Goal: Submit feedback/report problem

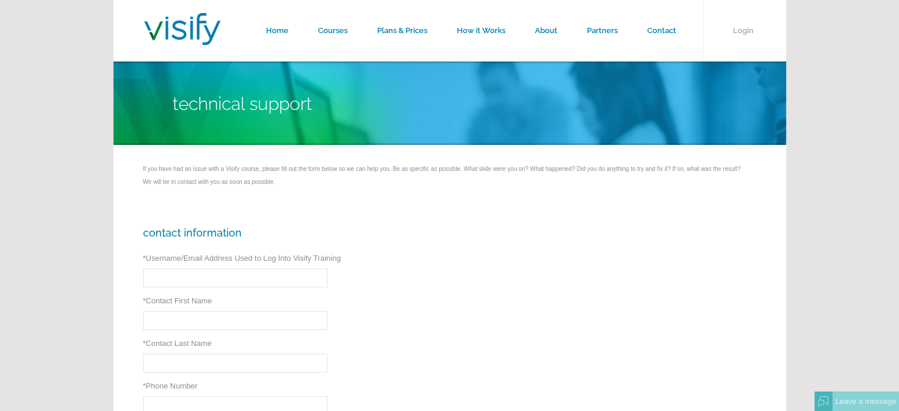
click at [175, 279] on input "* Username/Email Address Used to Log Into Visify Training" at bounding box center [235, 277] width 185 height 19
type input "vernon,[EMAIL_ADDRESS][DOMAIN_NAME]"
type input "[PERSON_NAME]"
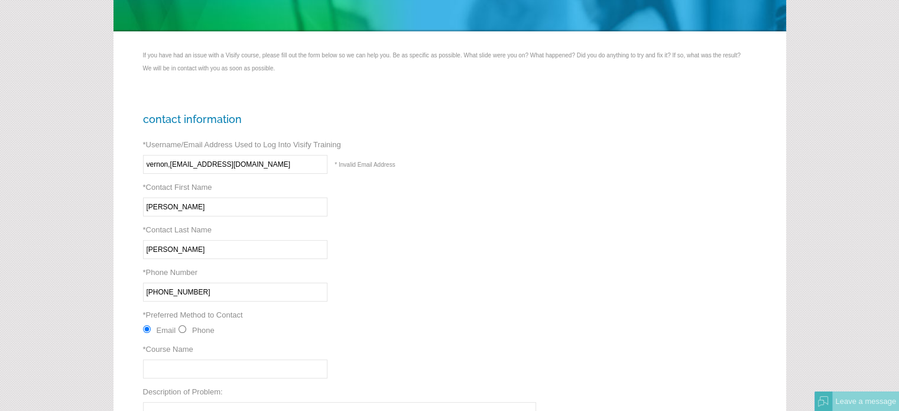
scroll to position [201, 0]
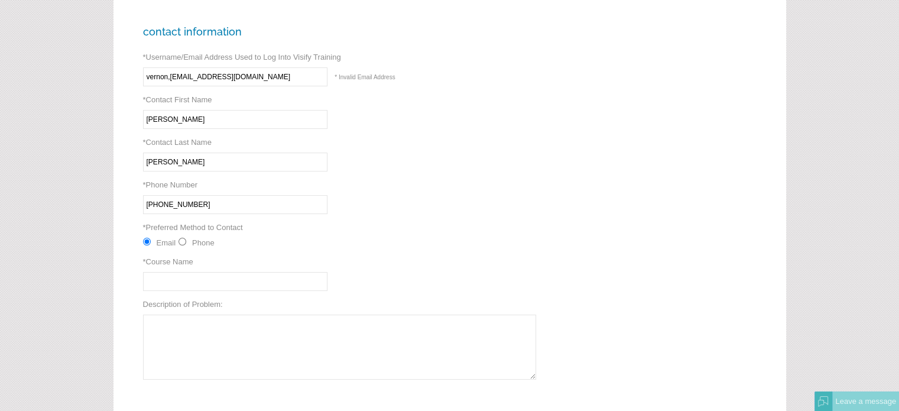
type input "[PHONE_NUMBER]"
click at [177, 283] on input "* Course Name" at bounding box center [235, 281] width 185 height 19
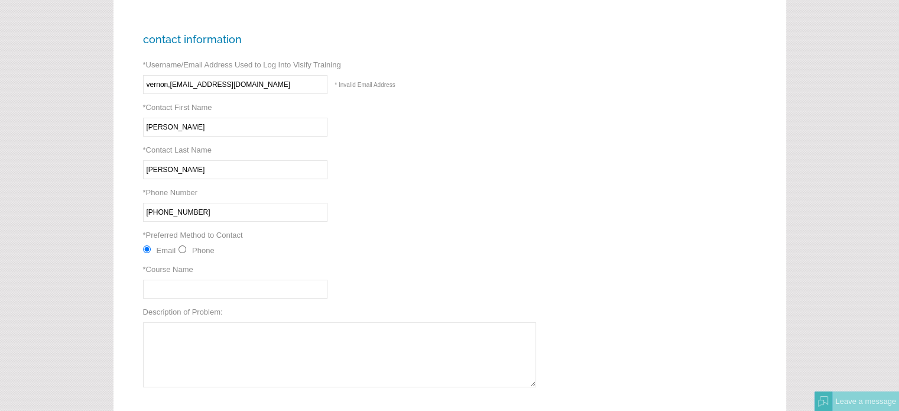
scroll to position [197, 0]
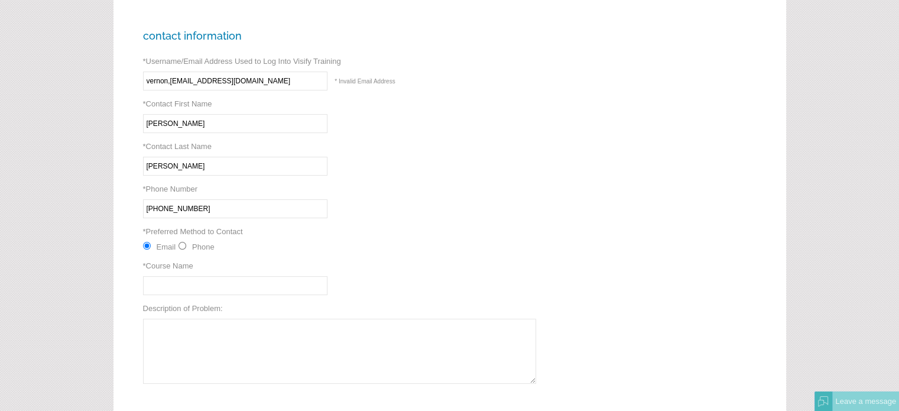
click at [166, 286] on input "* Course Name" at bounding box center [235, 285] width 185 height 19
paste input "Substance Abuse Training"
type input "Substance Abuse Training"
click at [176, 342] on textarea "Description of Problem:" at bounding box center [339, 351] width 393 height 65
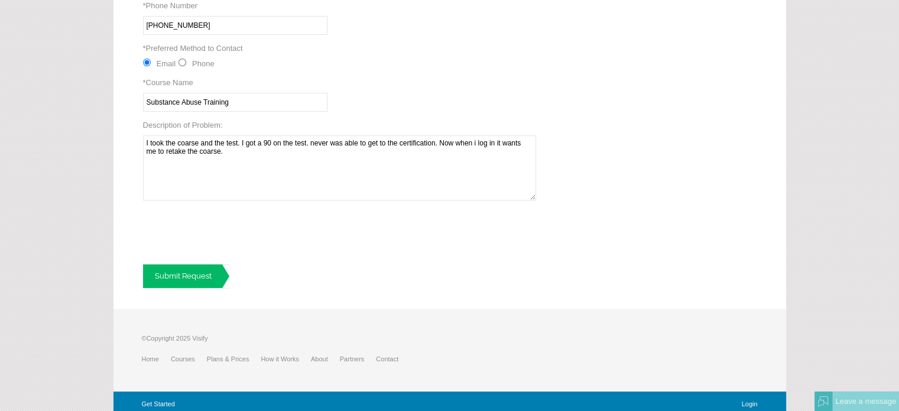
scroll to position [383, 0]
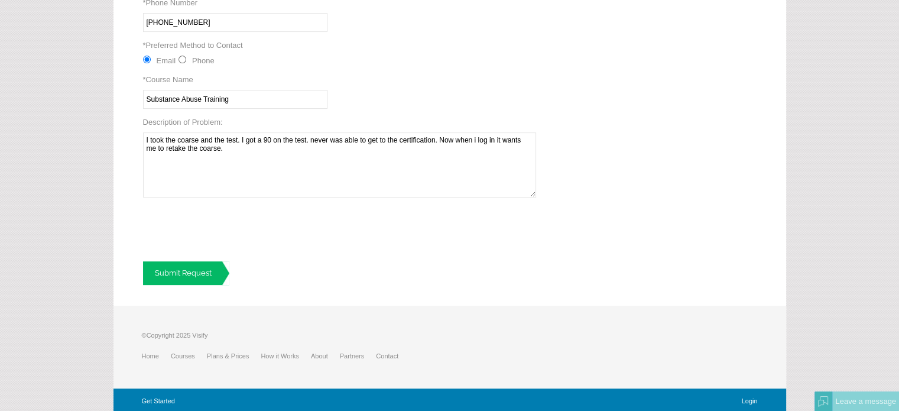
type textarea "I took the coarse and the test. I got a 90 on the test. never was able to get t…"
click at [206, 271] on link "Submit Request" at bounding box center [186, 273] width 86 height 24
click at [204, 273] on link "Submit Request" at bounding box center [186, 273] width 86 height 24
click at [193, 271] on link "Submit Request" at bounding box center [186, 273] width 86 height 24
click at [196, 272] on link "Submit Request" at bounding box center [186, 273] width 86 height 24
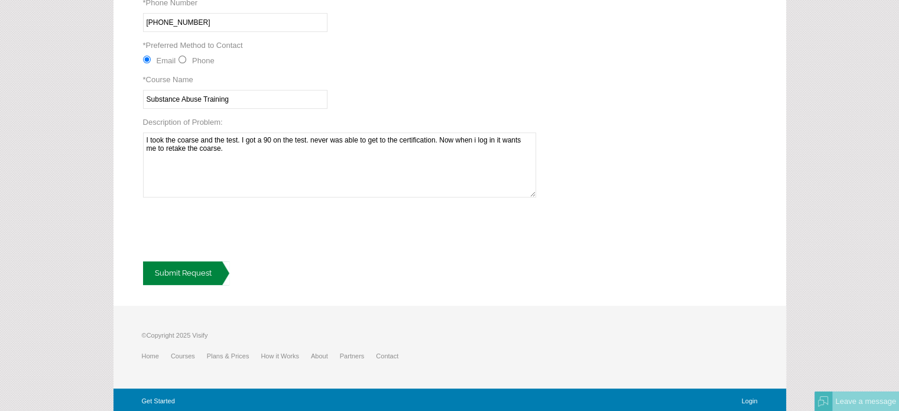
click at [198, 272] on link "Submit Request" at bounding box center [186, 273] width 86 height 24
click at [823, 402] on img at bounding box center [823, 401] width 11 height 11
click at [889, 173] on em at bounding box center [887, 177] width 11 height 11
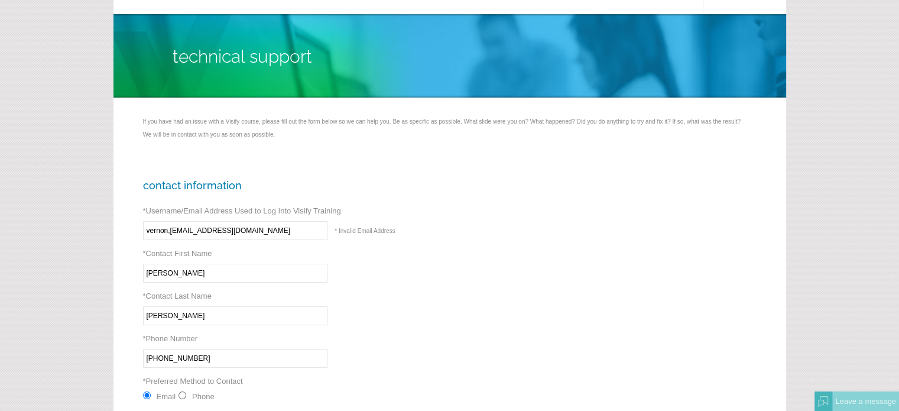
scroll to position [0, 0]
